Goal: Information Seeking & Learning: Learn about a topic

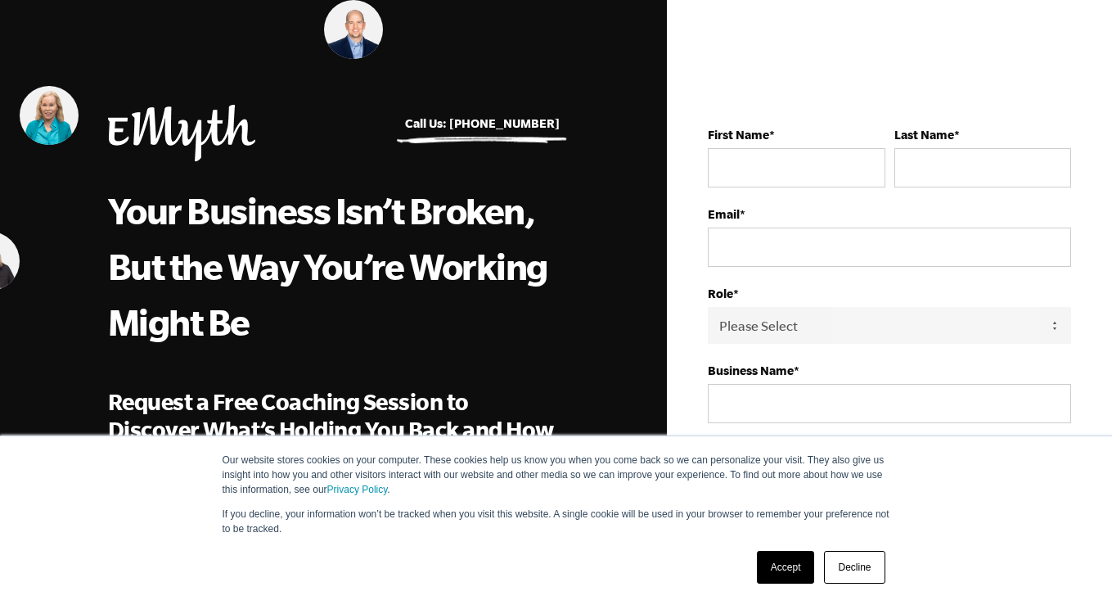
click at [797, 559] on link "Accept" at bounding box center [786, 567] width 58 height 33
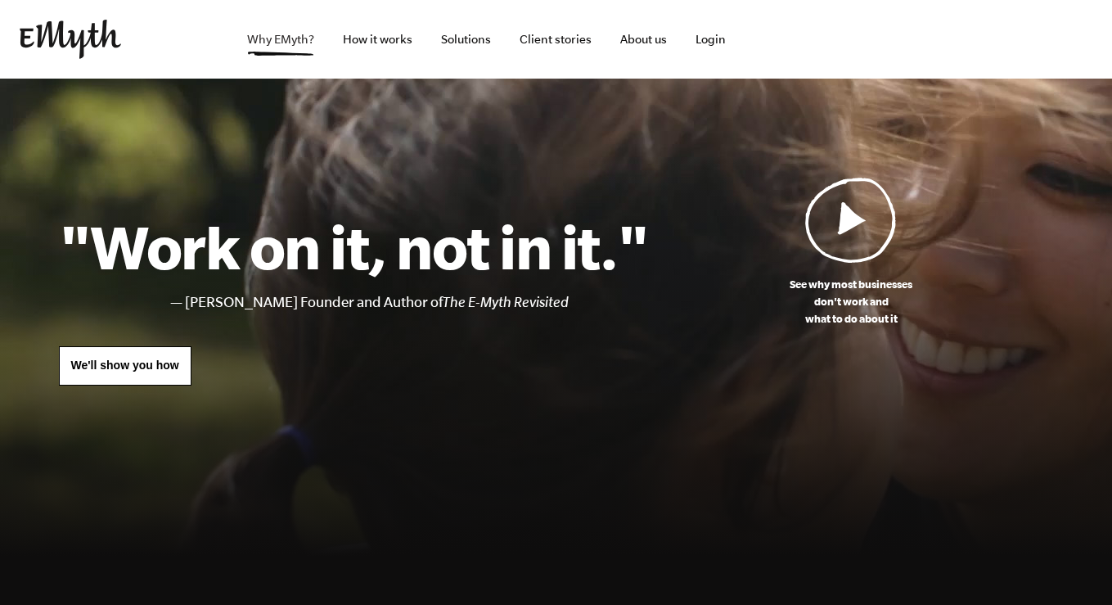
click at [294, 46] on link "Why EMyth?" at bounding box center [280, 39] width 93 height 79
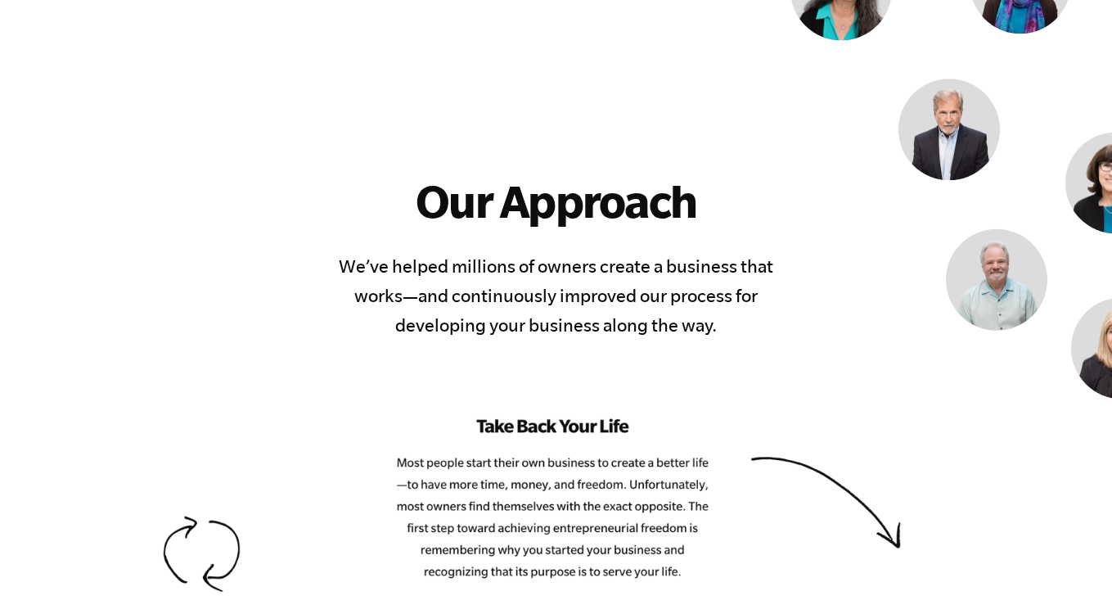
scroll to position [1601, 0]
